Goal: Task Accomplishment & Management: Manage account settings

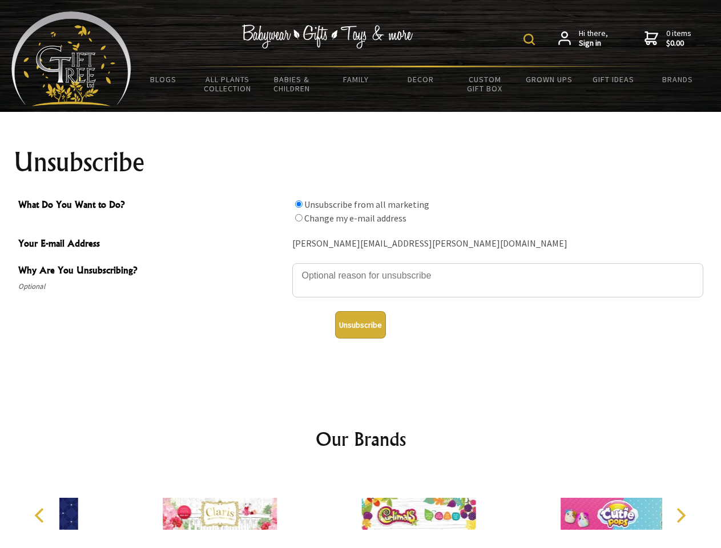
click at [531, 39] on img at bounding box center [529, 39] width 11 height 11
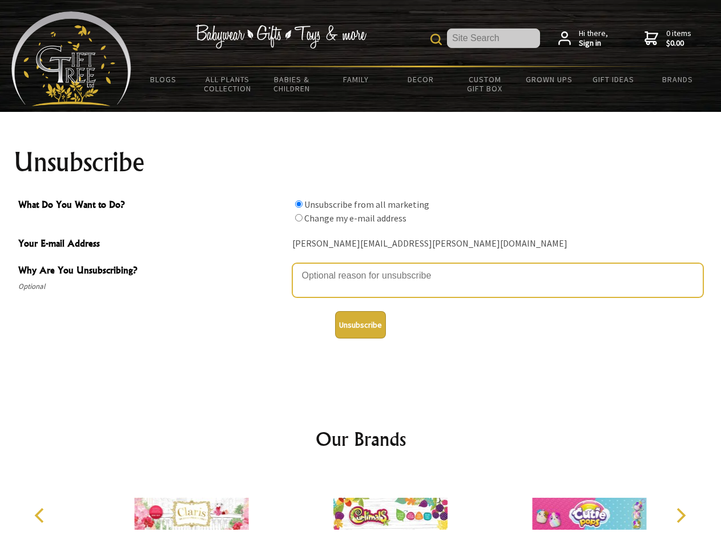
click at [361, 267] on textarea "Why Are You Unsubscribing?" at bounding box center [497, 280] width 411 height 34
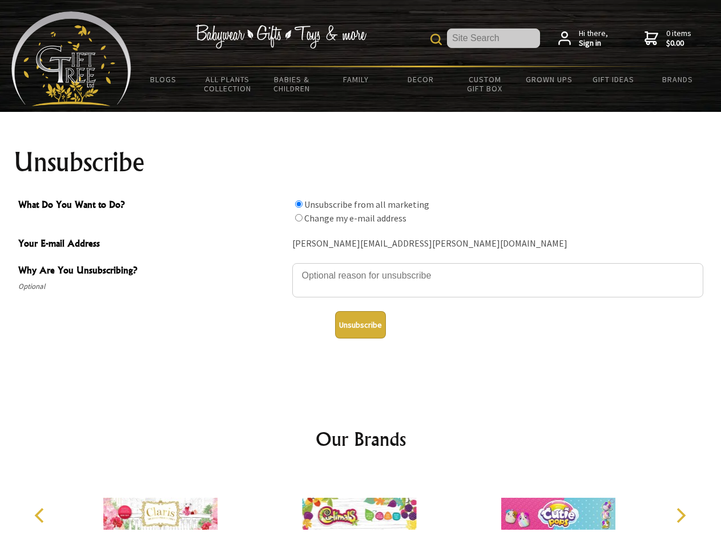
click at [299, 204] on input "What Do You Want to Do?" at bounding box center [298, 203] width 7 height 7
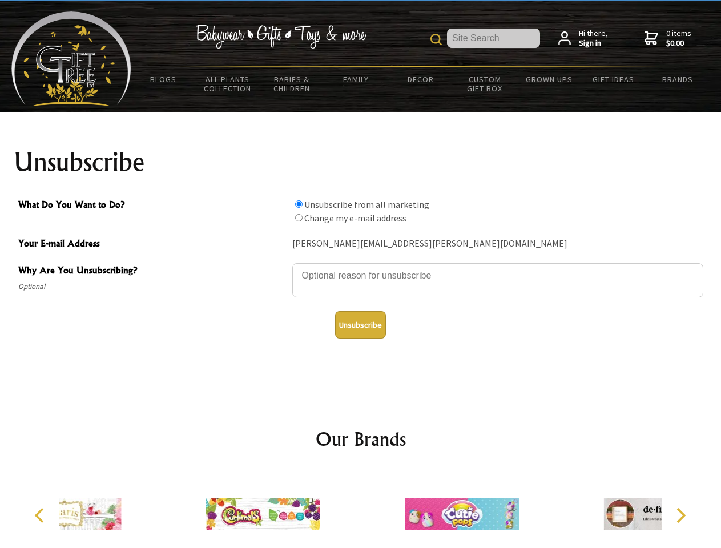
click at [299, 218] on input "What Do You Want to Do?" at bounding box center [298, 217] width 7 height 7
radio input "true"
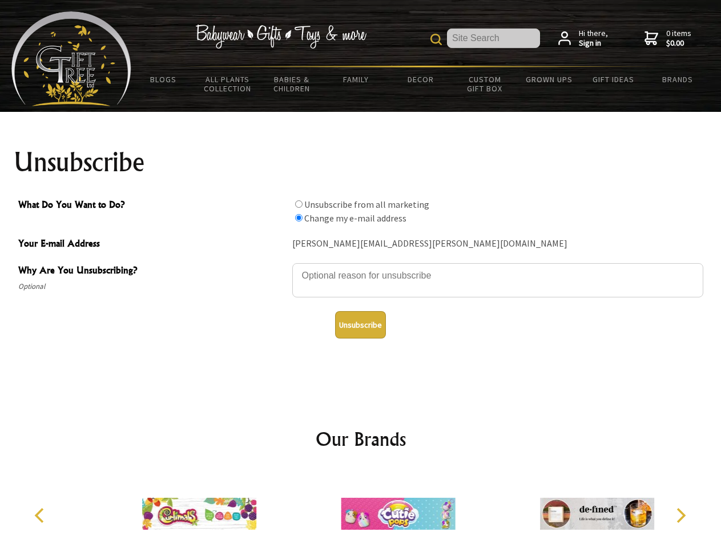
click at [360, 325] on button "Unsubscribe" at bounding box center [360, 324] width 51 height 27
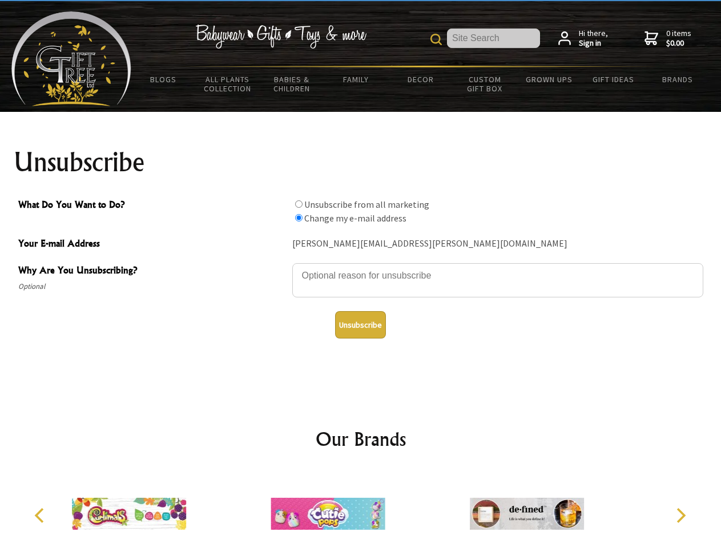
click at [361, 509] on img at bounding box center [328, 514] width 114 height 86
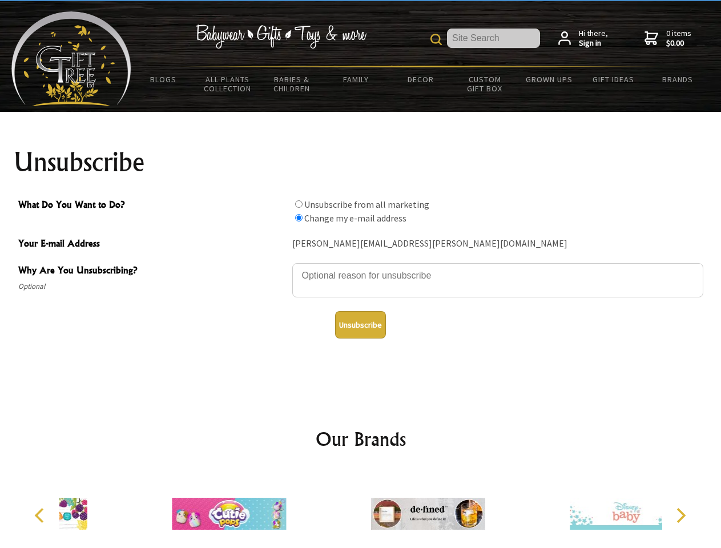
click at [41, 516] on icon "Previous" at bounding box center [40, 515] width 15 height 15
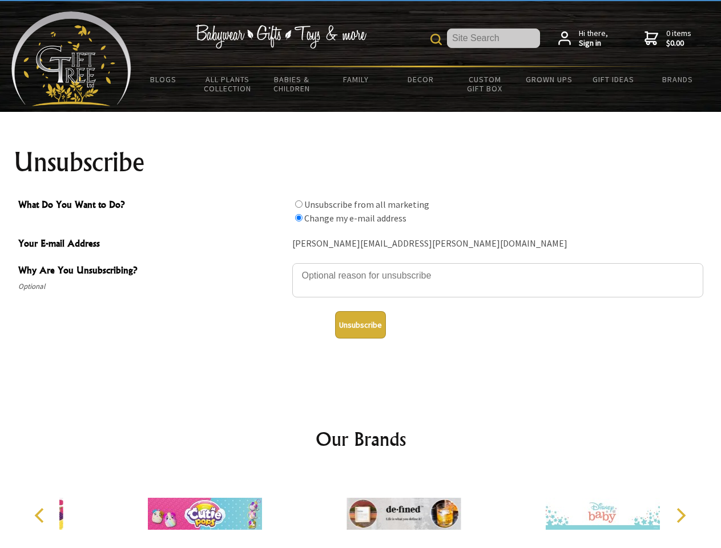
click at [681, 516] on icon "Next" at bounding box center [680, 515] width 15 height 15
